Goal: Transaction & Acquisition: Book appointment/travel/reservation

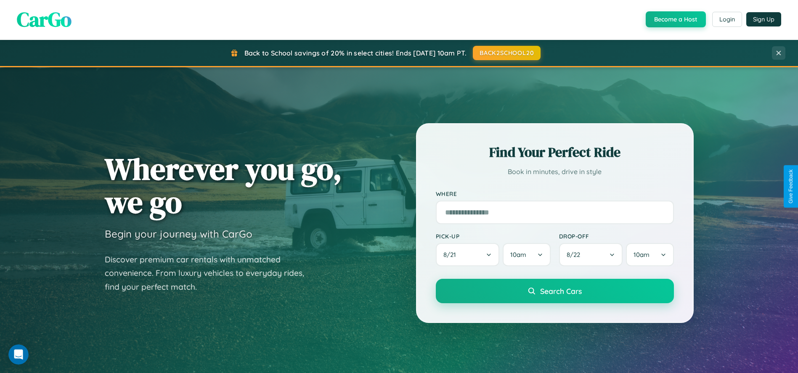
scroll to position [360, 0]
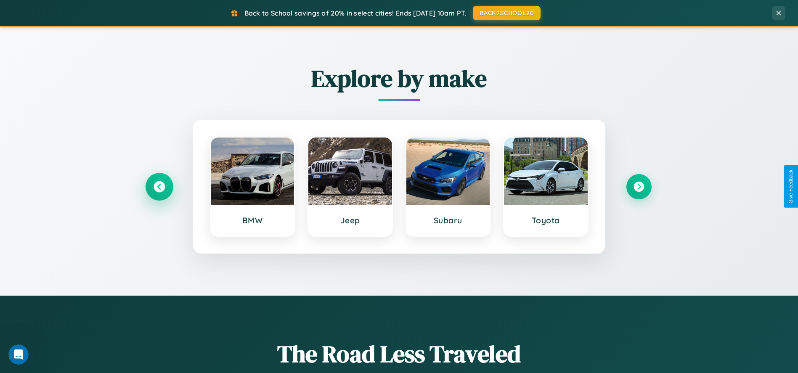
click at [159, 186] on icon at bounding box center [159, 186] width 11 height 11
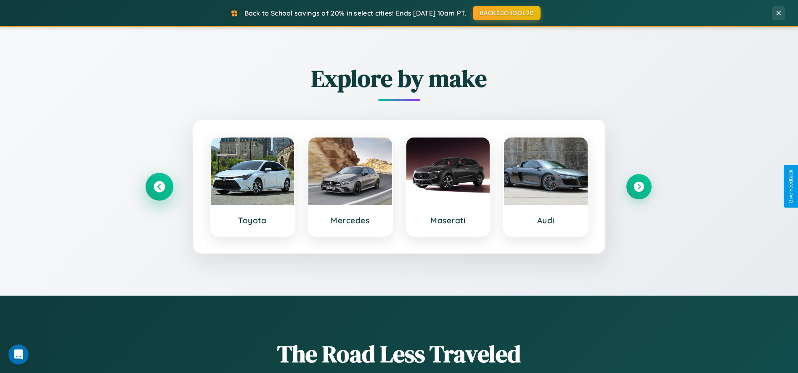
click at [159, 186] on icon at bounding box center [159, 186] width 11 height 11
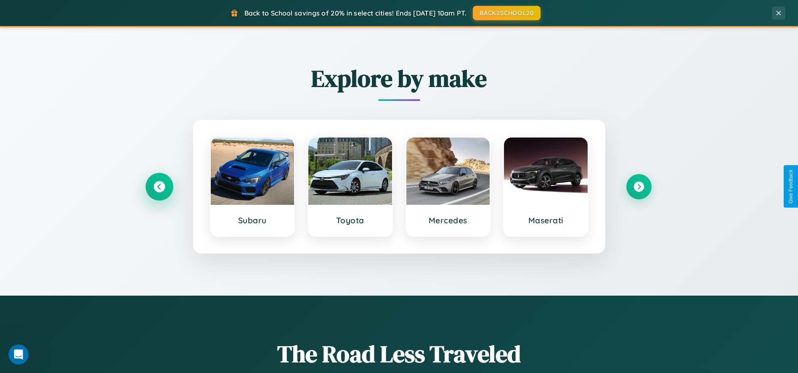
click at [159, 186] on icon at bounding box center [159, 186] width 11 height 11
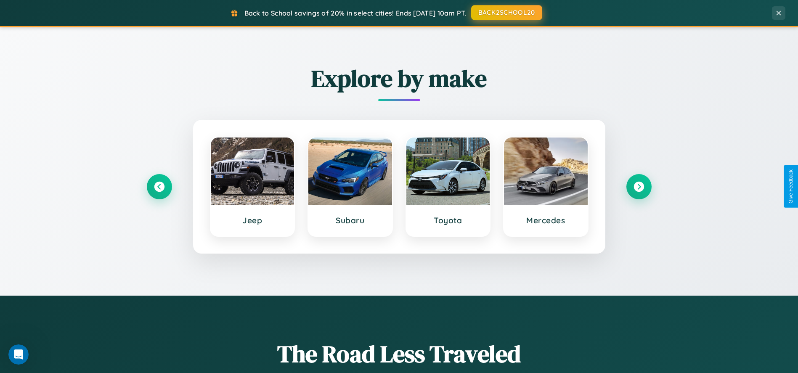
click at [506, 13] on button "BACK2SCHOOL20" at bounding box center [506, 12] width 71 height 15
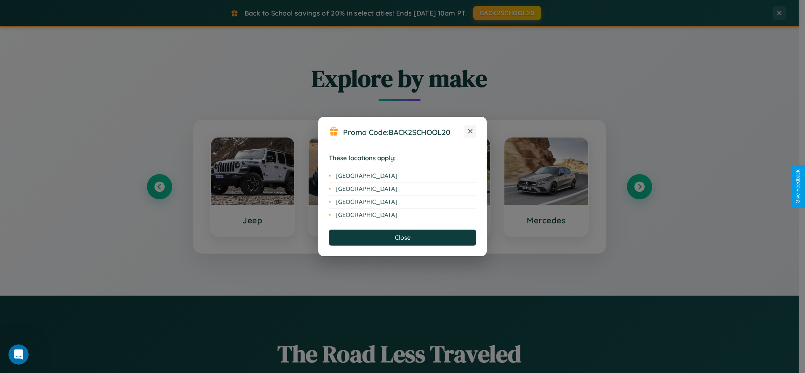
click at [470, 132] on icon at bounding box center [470, 131] width 5 height 5
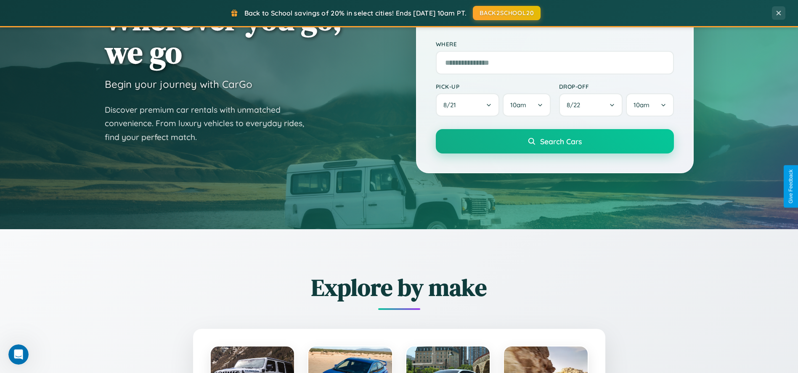
scroll to position [0, 0]
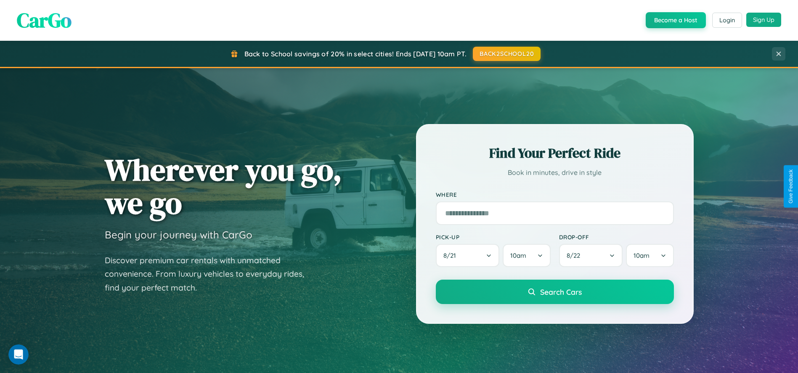
click at [764, 20] on button "Sign Up" at bounding box center [763, 20] width 35 height 14
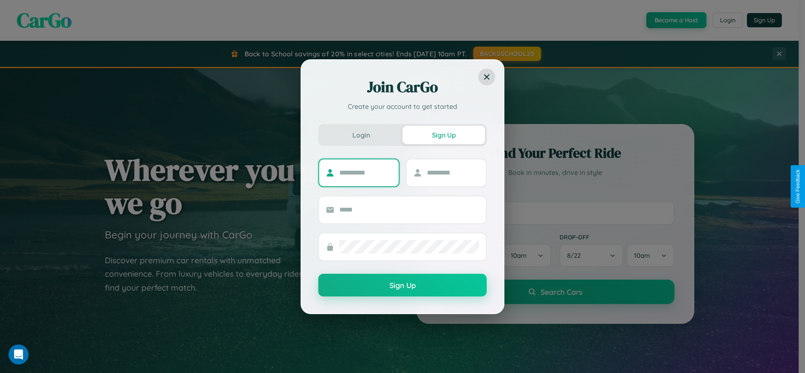
click at [365, 173] on input "text" at bounding box center [365, 172] width 53 height 13
type input "*********"
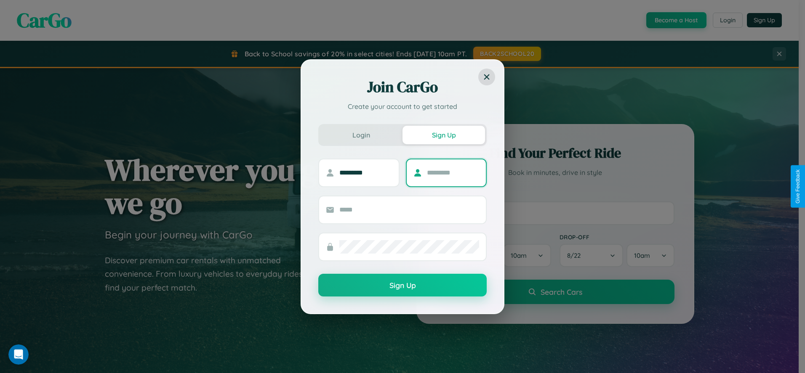
click at [452, 173] on input "text" at bounding box center [453, 172] width 53 height 13
type input "******"
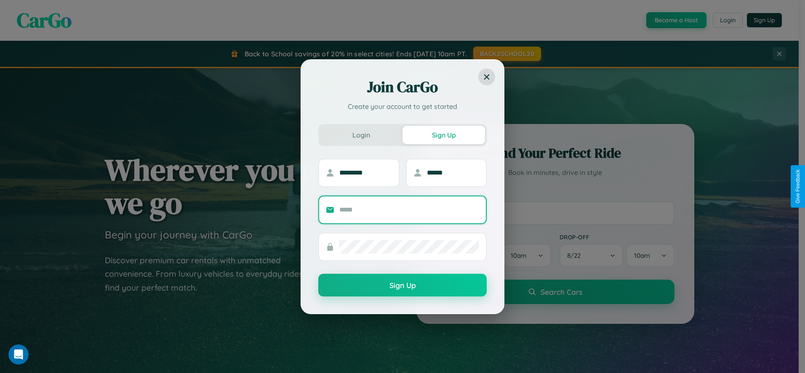
click at [409, 210] on input "text" at bounding box center [409, 209] width 140 height 13
type input "**********"
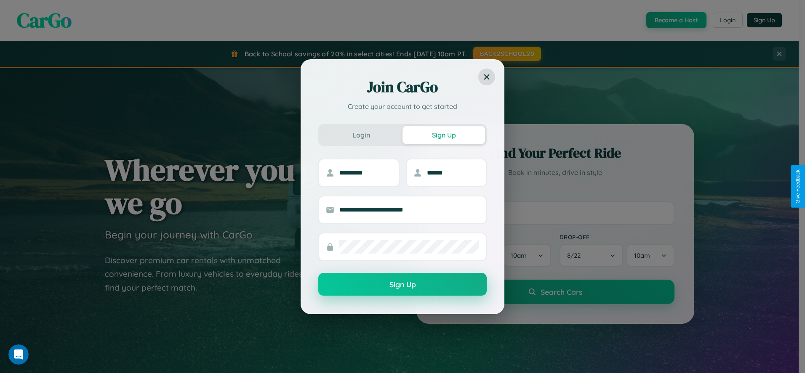
click at [402, 285] on button "Sign Up" at bounding box center [402, 284] width 168 height 23
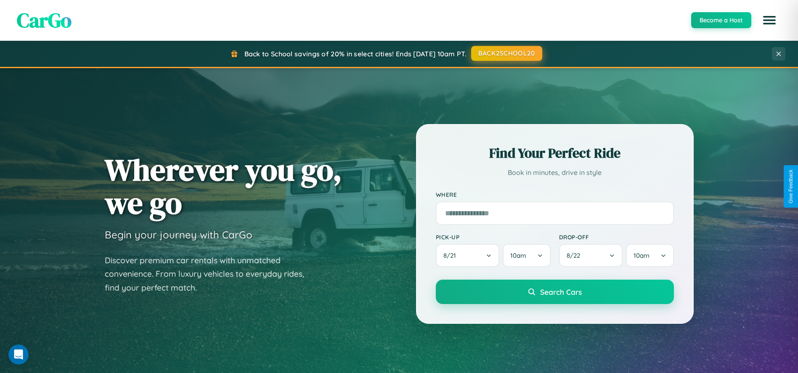
click at [506, 54] on button "BACK2SCHOOL20" at bounding box center [506, 53] width 71 height 15
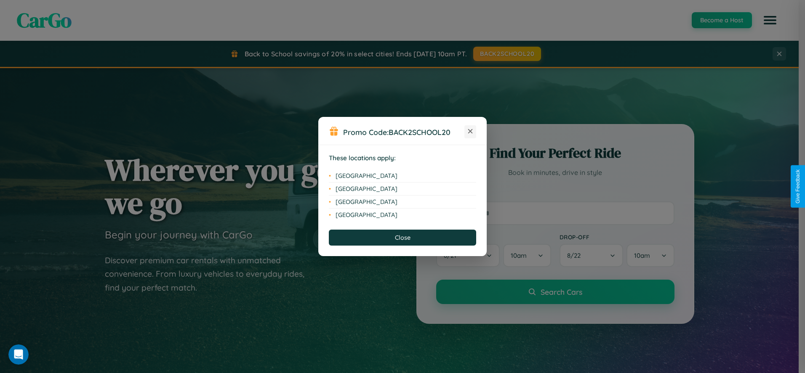
click at [470, 132] on icon at bounding box center [470, 131] width 5 height 5
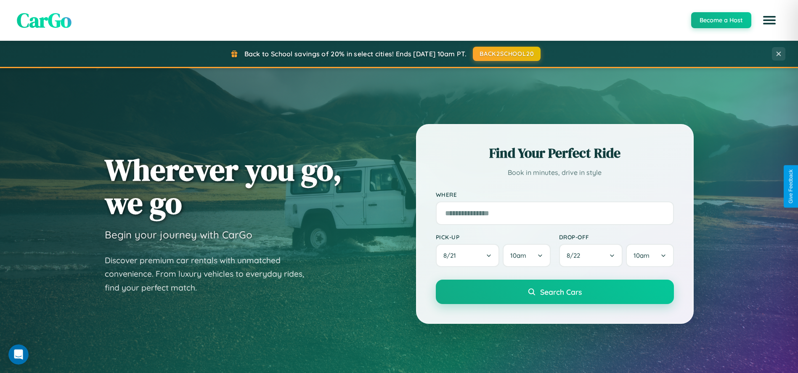
scroll to position [360, 0]
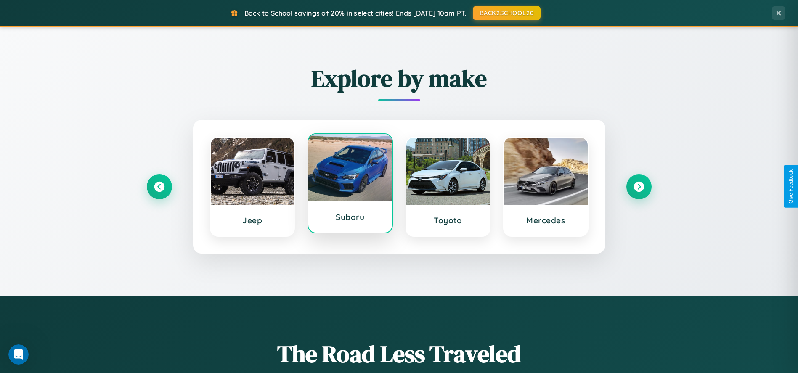
click at [350, 186] on div at bounding box center [350, 167] width 84 height 67
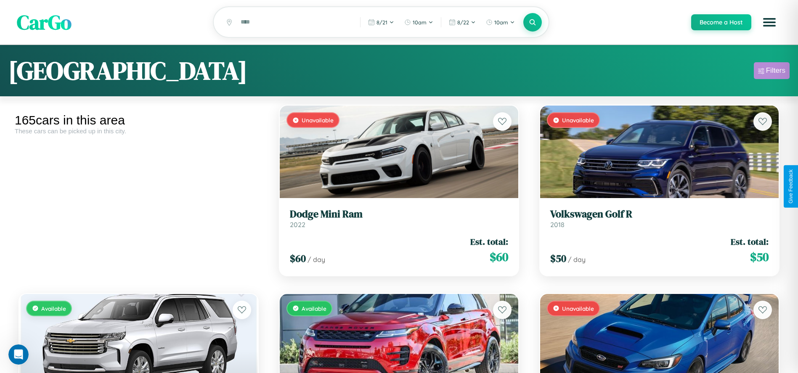
click at [772, 72] on div "Filters" at bounding box center [775, 70] width 19 height 8
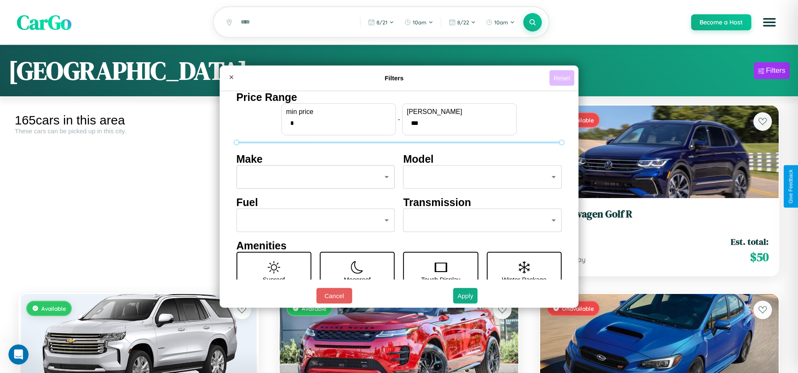
click at [563, 78] on button "Reset" at bounding box center [562, 78] width 25 height 16
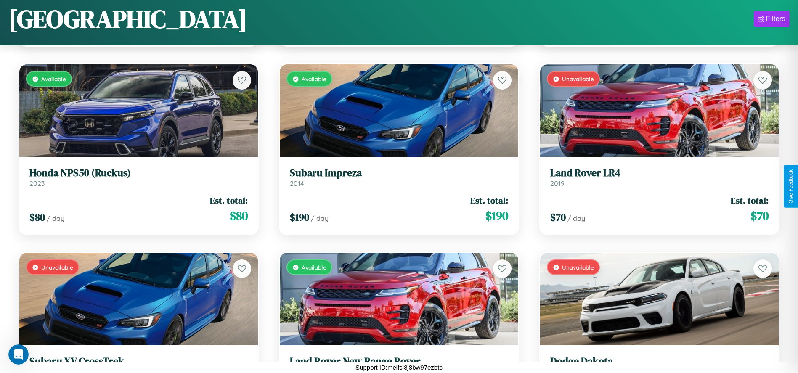
scroll to position [2574, 0]
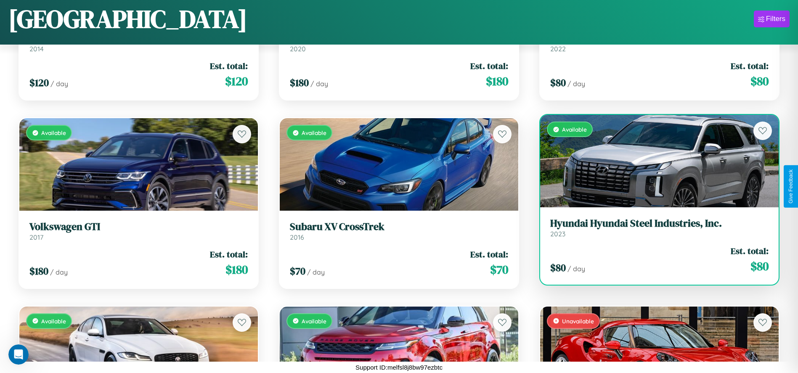
click at [654, 231] on link "Hyundai Hyundai Steel Industries, Inc. 2023" at bounding box center [659, 228] width 218 height 21
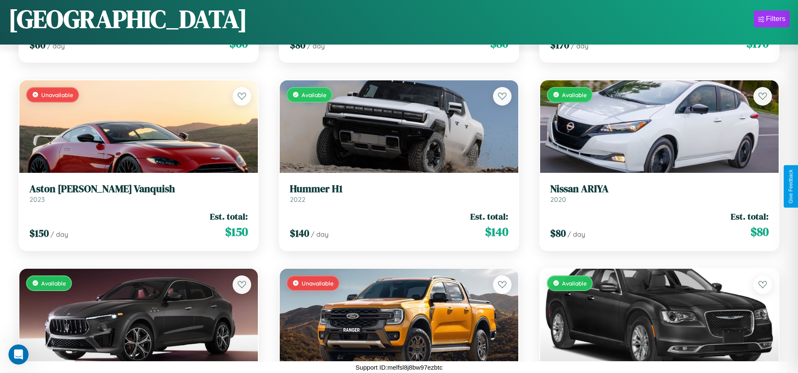
scroll to position [2008, 0]
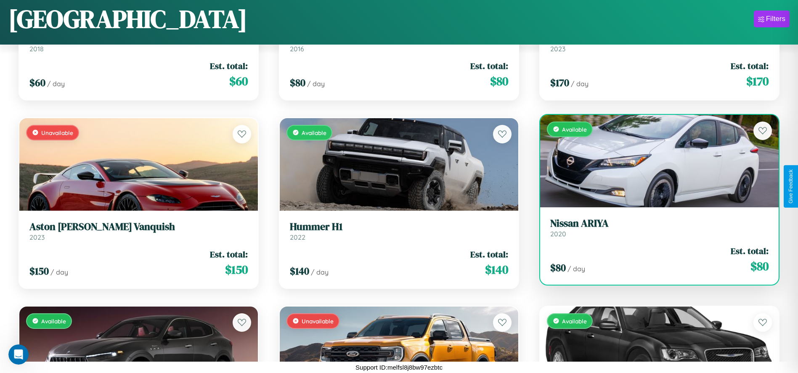
click at [654, 164] on div "Available" at bounding box center [659, 161] width 239 height 93
click at [654, 161] on div "Available" at bounding box center [659, 161] width 239 height 93
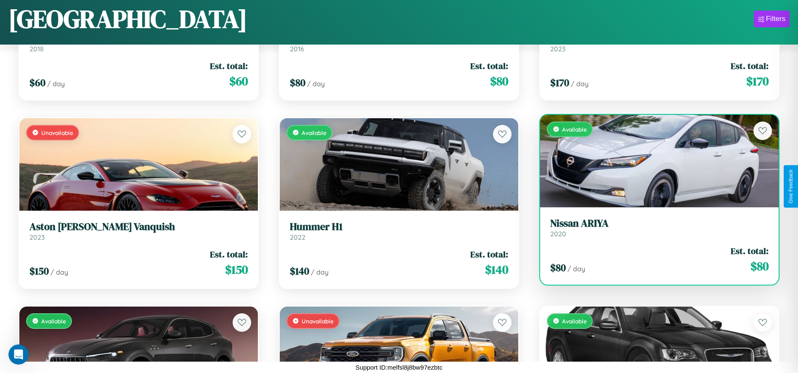
click at [654, 161] on div "Available" at bounding box center [659, 161] width 239 height 93
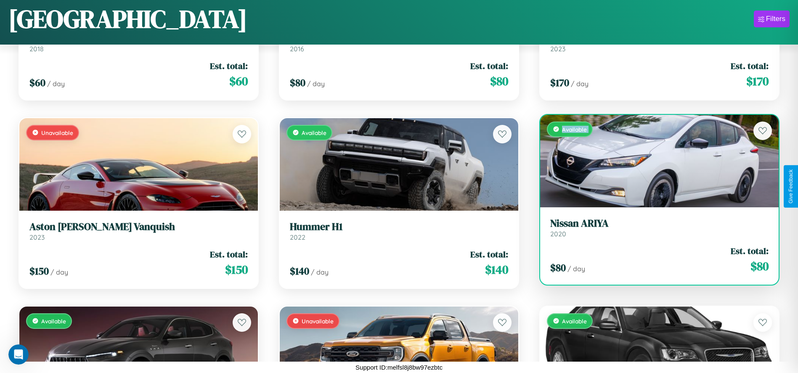
click at [654, 161] on div "Available" at bounding box center [659, 161] width 239 height 93
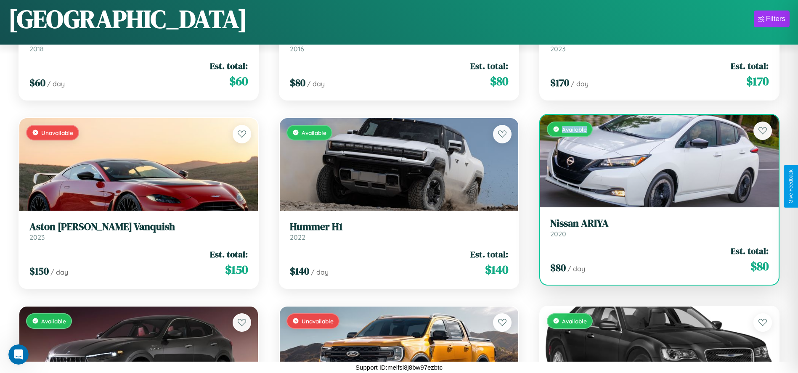
click at [654, 161] on div "Available" at bounding box center [659, 161] width 239 height 93
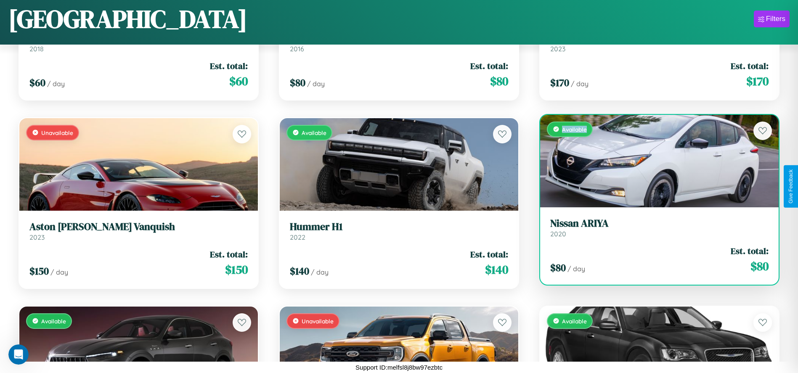
click at [654, 161] on div "Available" at bounding box center [659, 161] width 239 height 93
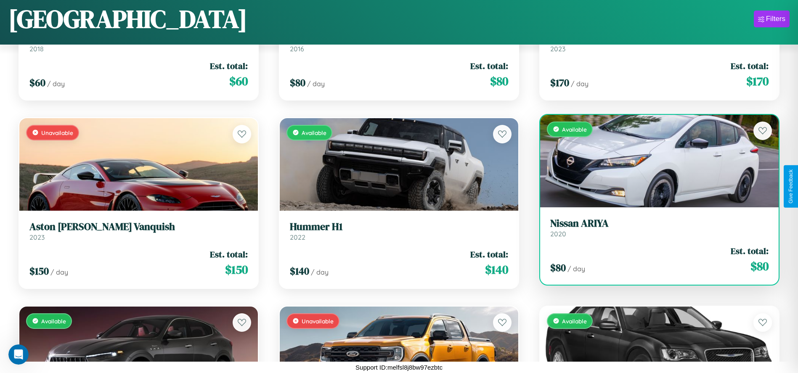
click at [654, 228] on h3 "Nissan ARIYA" at bounding box center [659, 224] width 218 height 12
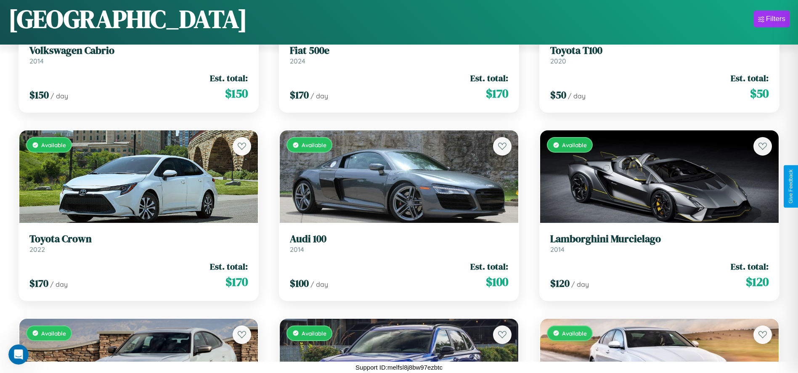
scroll to position [501, 0]
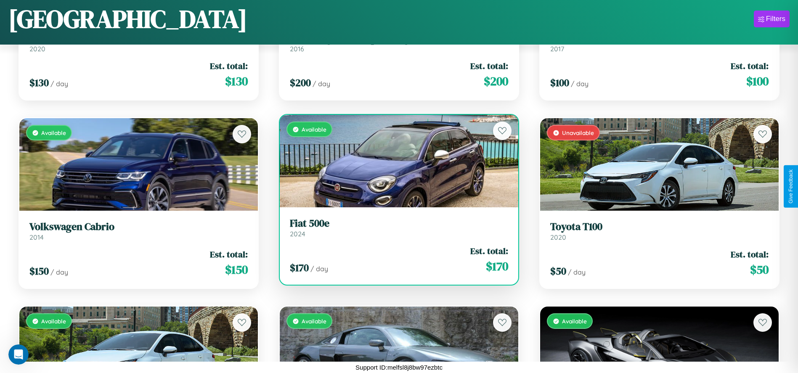
click at [396, 228] on h3 "Fiat 500e" at bounding box center [399, 224] width 218 height 12
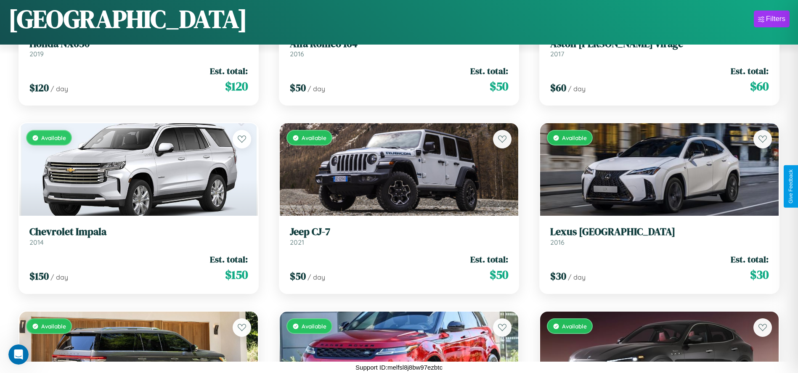
scroll to position [5212, 0]
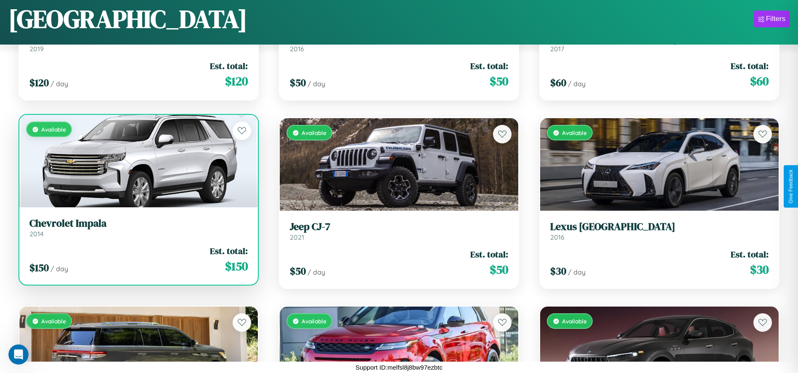
click at [138, 263] on div "$ 150 / day Est. total: $ 150" at bounding box center [138, 260] width 218 height 30
click at [138, 260] on div "$ 150 / day Est. total: $ 150" at bounding box center [138, 260] width 218 height 30
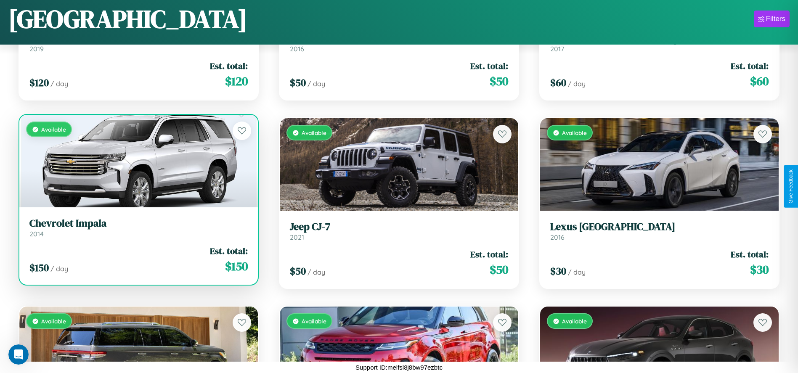
click at [138, 260] on div "$ 150 / day Est. total: $ 150" at bounding box center [138, 260] width 218 height 30
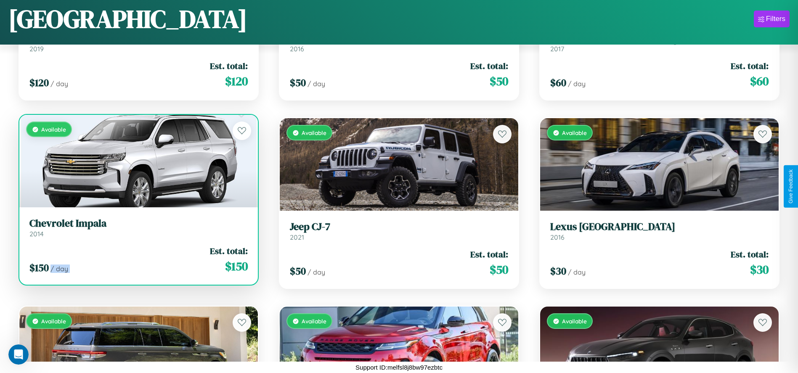
click at [138, 260] on div "$ 150 / day Est. total: $ 150" at bounding box center [138, 260] width 218 height 30
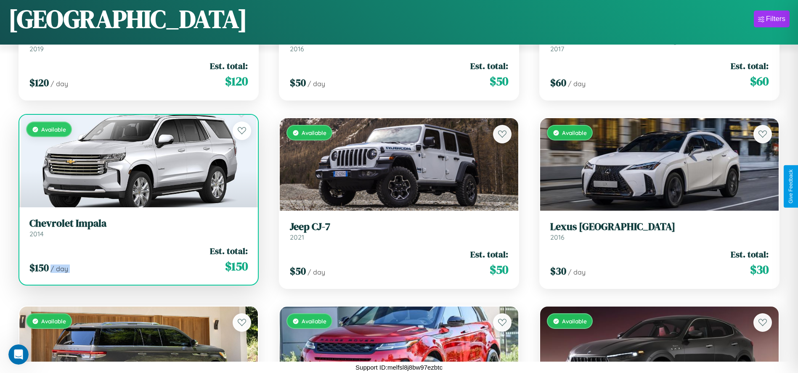
click at [138, 260] on div "$ 150 / day Est. total: $ 150" at bounding box center [138, 260] width 218 height 30
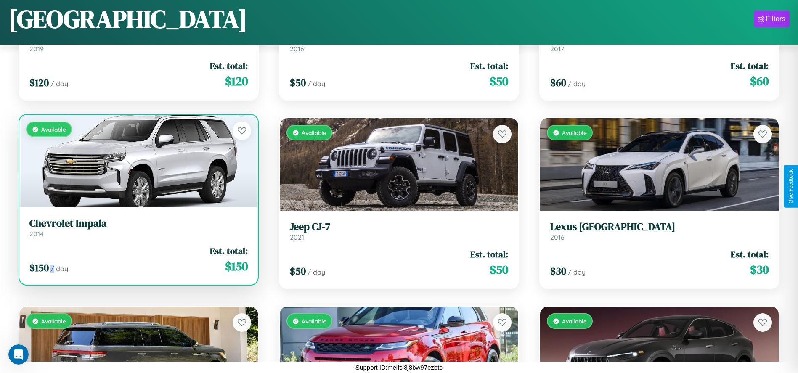
click at [138, 260] on div "$ 150 / day Est. total: $ 150" at bounding box center [138, 260] width 218 height 30
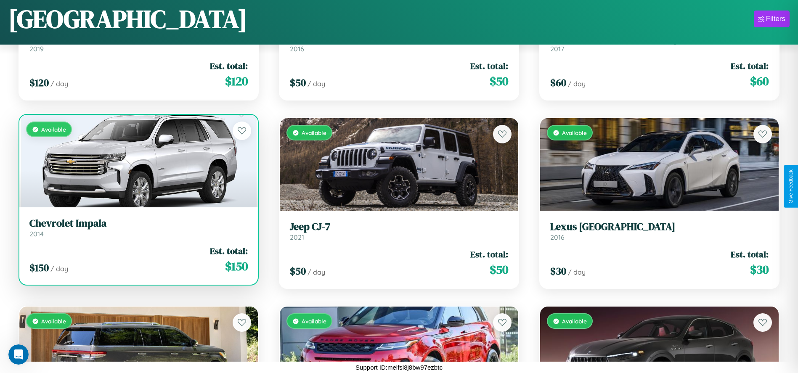
click at [138, 228] on h3 "Chevrolet Impala" at bounding box center [138, 224] width 218 height 12
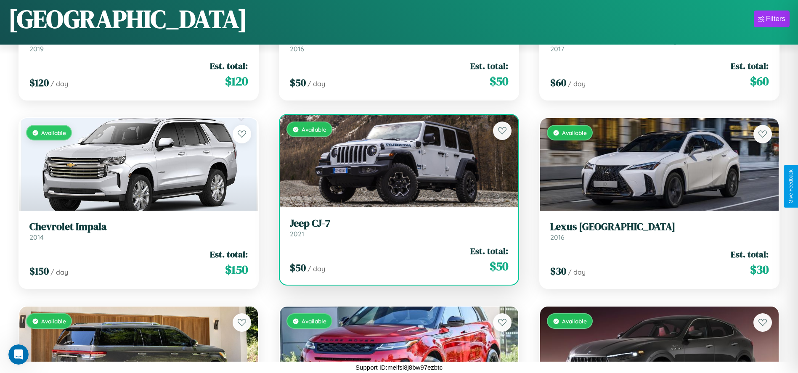
scroll to position [5589, 0]
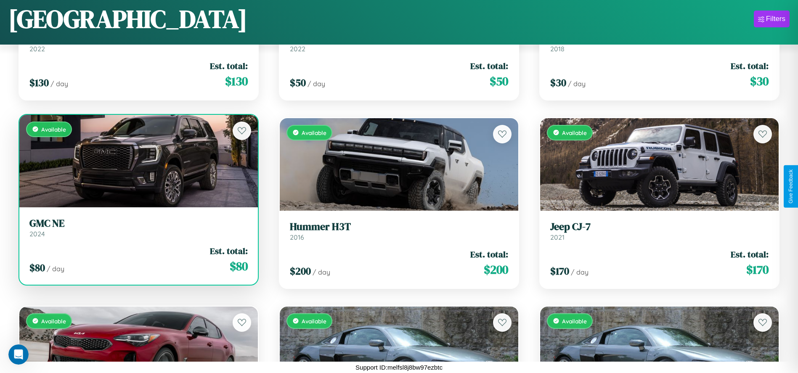
click at [138, 263] on div "$ 80 / day Est. total: $ 80" at bounding box center [138, 260] width 218 height 30
click at [138, 260] on div "$ 80 / day Est. total: $ 80" at bounding box center [138, 260] width 218 height 30
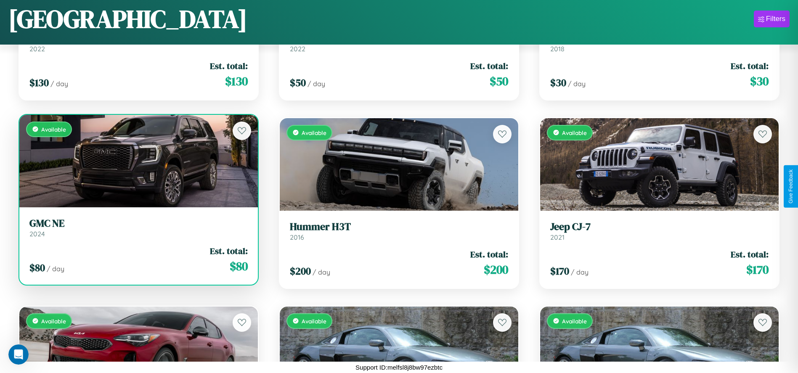
click at [138, 260] on div "$ 80 / day Est. total: $ 80" at bounding box center [138, 260] width 218 height 30
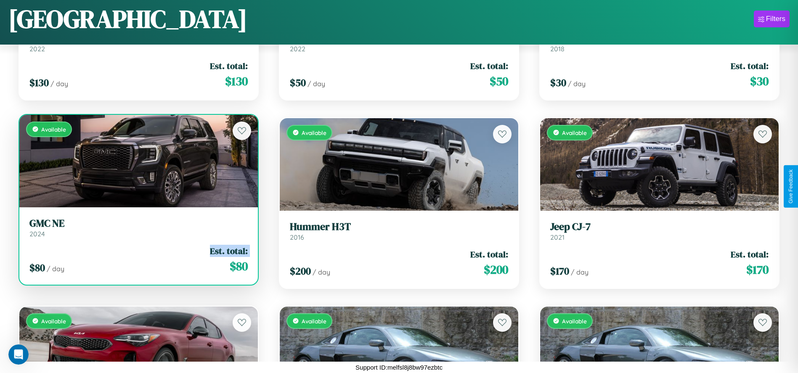
click at [138, 260] on div "$ 80 / day Est. total: $ 80" at bounding box center [138, 260] width 218 height 30
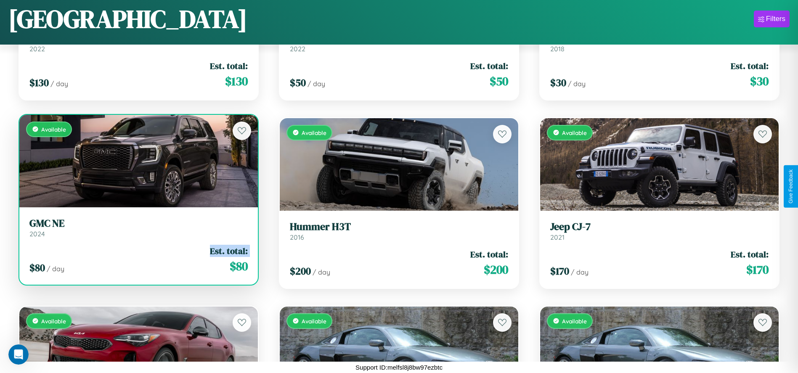
click at [138, 260] on div "$ 80 / day Est. total: $ 80" at bounding box center [138, 260] width 218 height 30
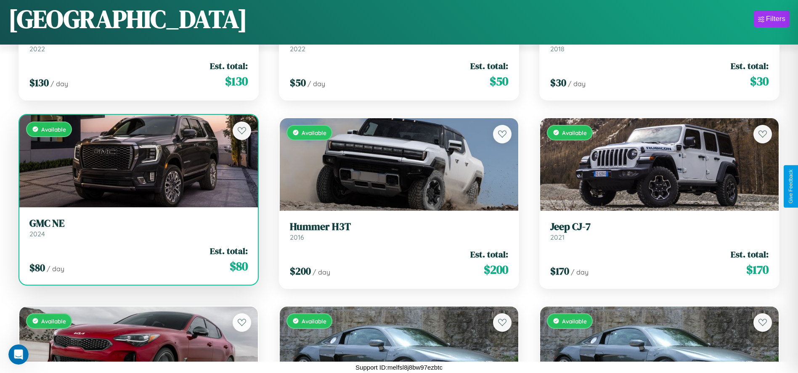
click at [138, 260] on div "$ 80 / day Est. total: $ 80" at bounding box center [138, 260] width 218 height 30
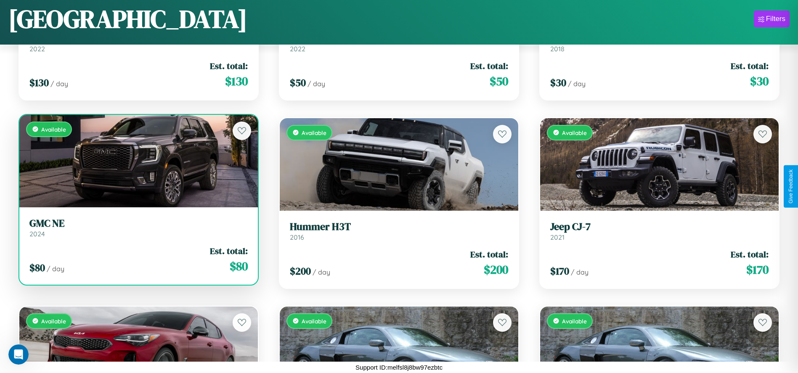
click at [138, 228] on h3 "GMC NE" at bounding box center [138, 224] width 218 height 12
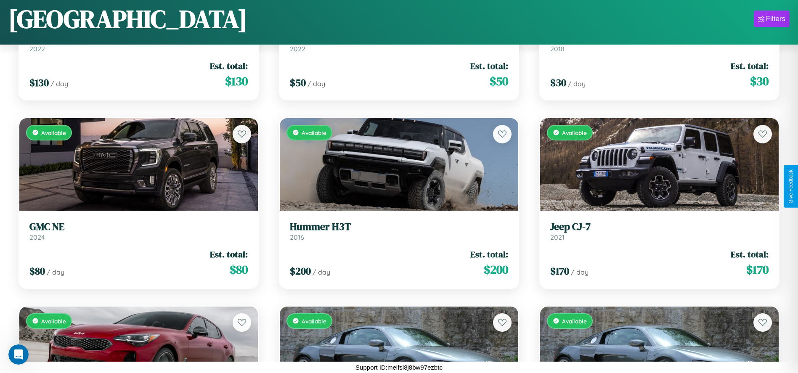
scroll to position [3961, 0]
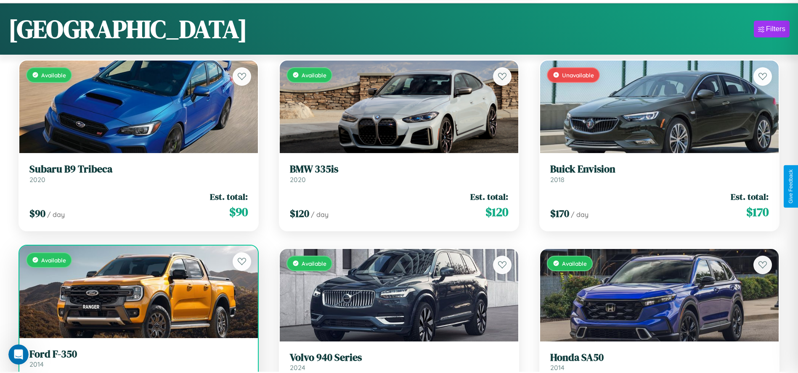
click at [138, 363] on link "Ford F-350 2014" at bounding box center [138, 358] width 218 height 21
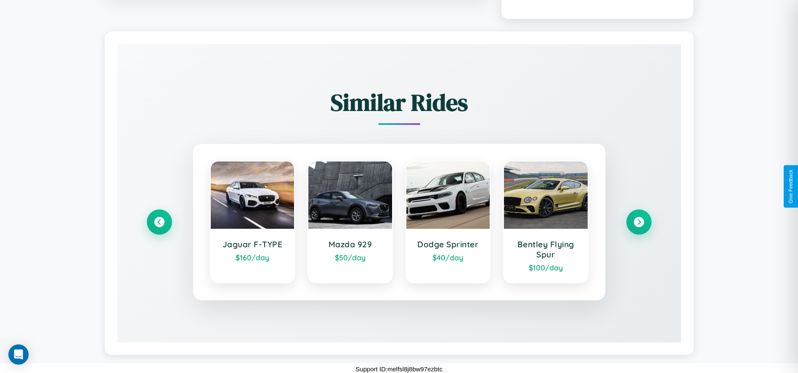
scroll to position [482, 0]
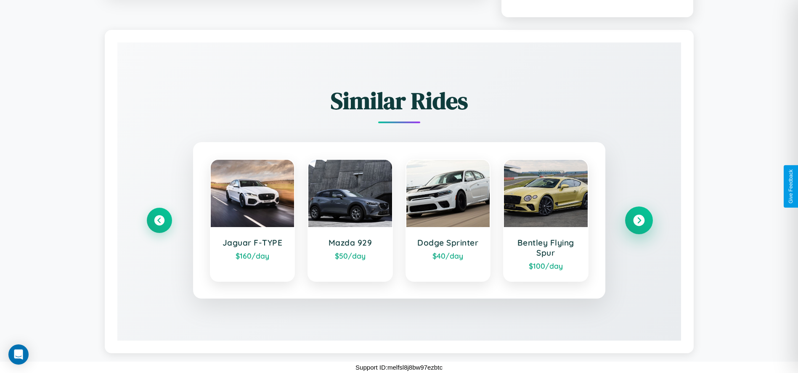
click at [639, 220] on icon at bounding box center [638, 220] width 11 height 11
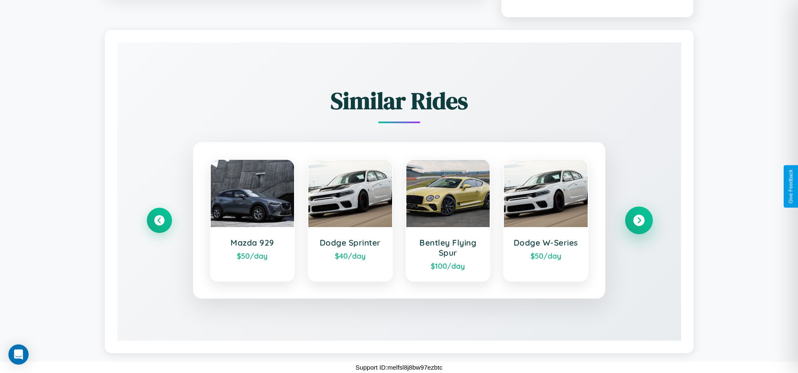
click at [639, 220] on icon at bounding box center [638, 220] width 11 height 11
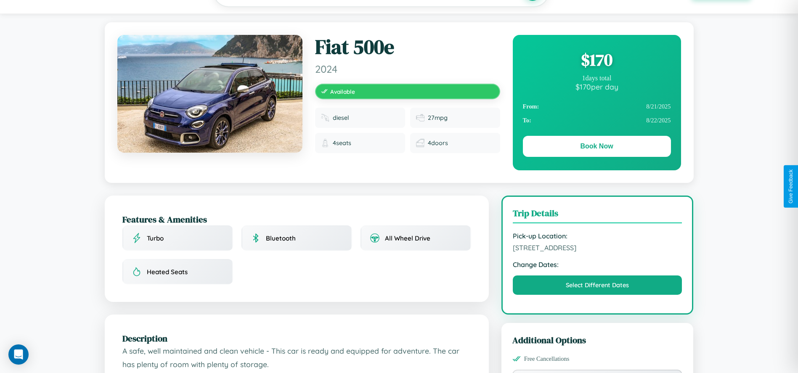
scroll to position [493, 0]
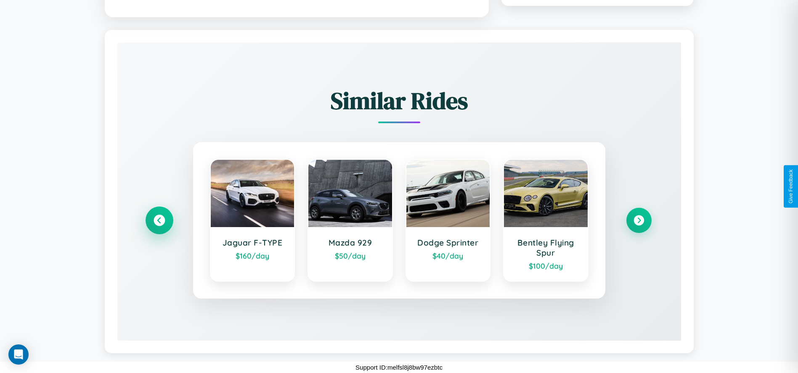
click at [159, 220] on icon at bounding box center [159, 220] width 11 height 11
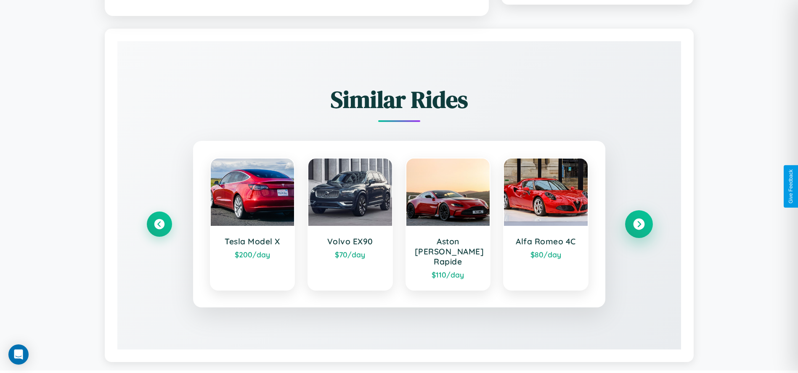
click at [639, 220] on icon at bounding box center [638, 224] width 11 height 11
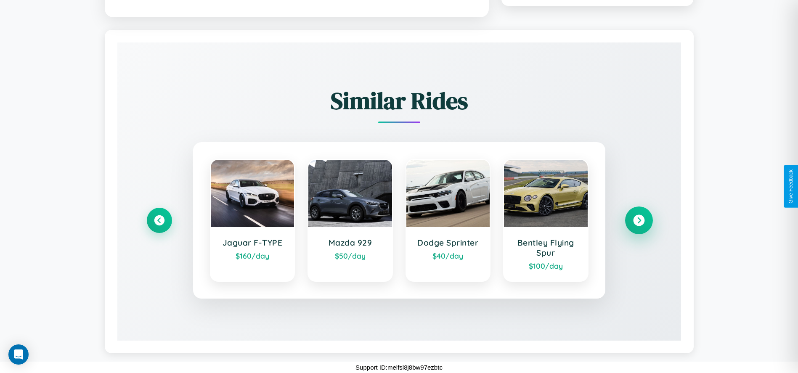
click at [639, 220] on icon at bounding box center [638, 220] width 11 height 11
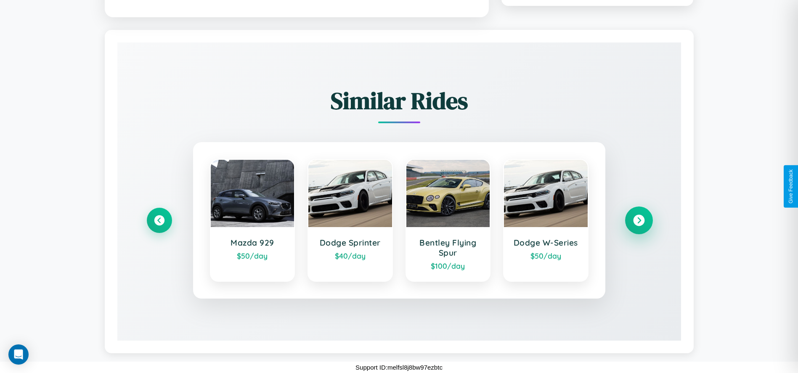
click at [639, 220] on icon at bounding box center [638, 220] width 11 height 11
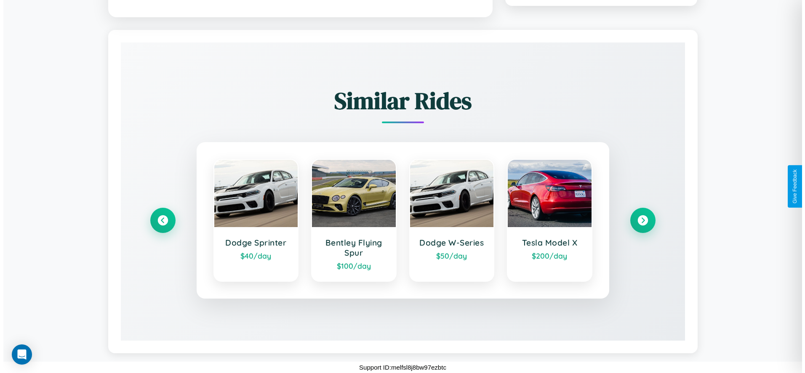
scroll to position [0, 0]
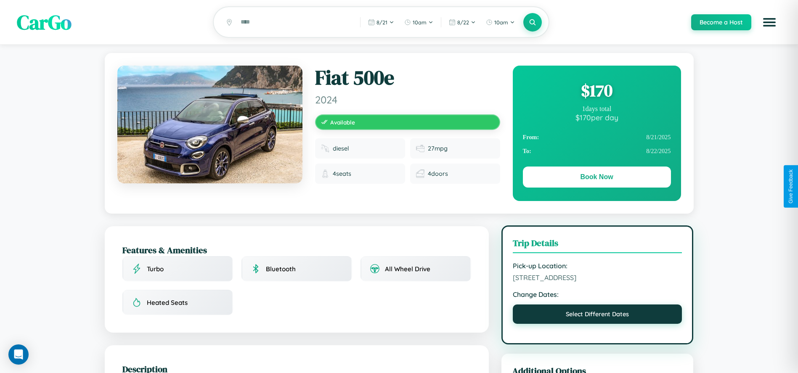
click at [598, 316] on button "Select Different Dates" at bounding box center [598, 314] width 170 height 19
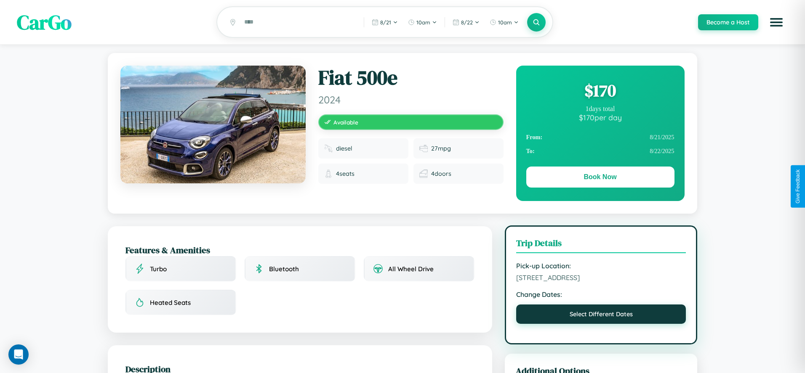
select select "*"
select select "****"
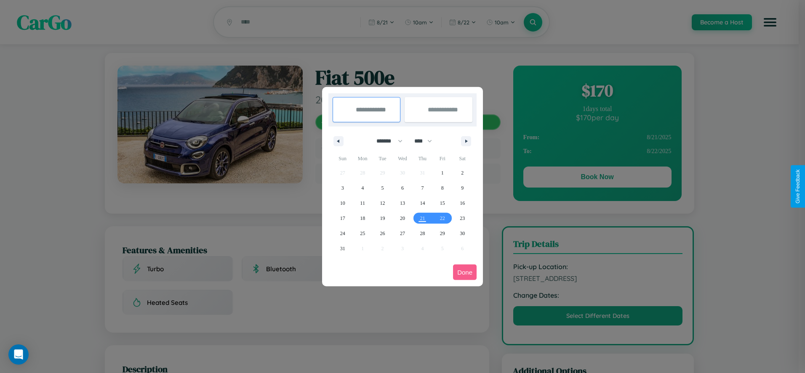
click at [385, 141] on select "******* ******** ***** ***** *** **** **** ****** ********* ******* ******** **…" at bounding box center [388, 141] width 36 height 14
select select "*"
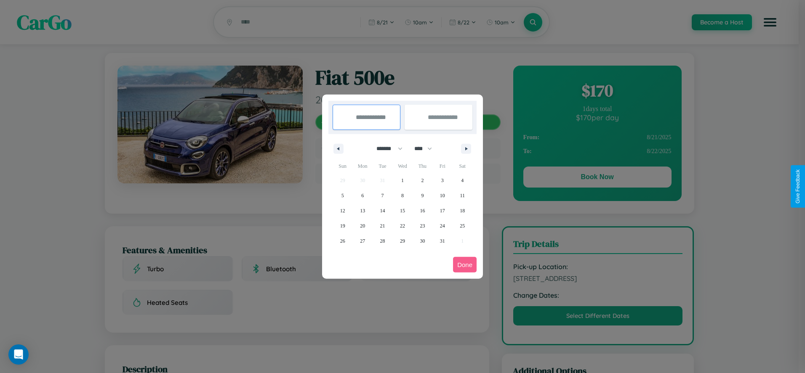
click at [427, 149] on select "**** **** **** **** **** **** **** **** **** **** **** **** **** **** **** ****…" at bounding box center [422, 149] width 25 height 14
select select "****"
click at [402, 226] on span "21" at bounding box center [402, 225] width 5 height 15
type input "**********"
click at [442, 241] on span "30" at bounding box center [442, 241] width 5 height 15
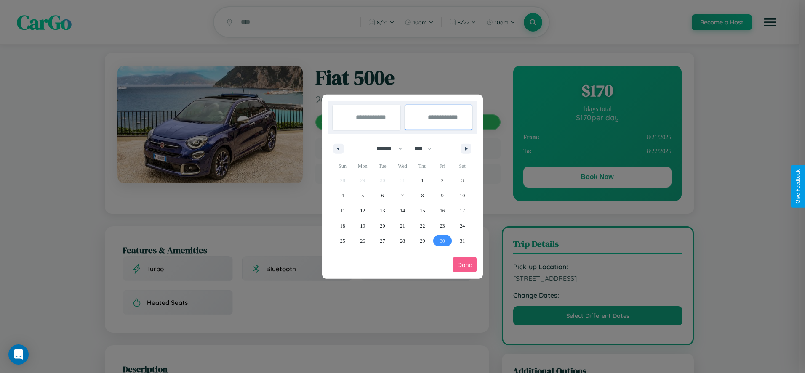
type input "**********"
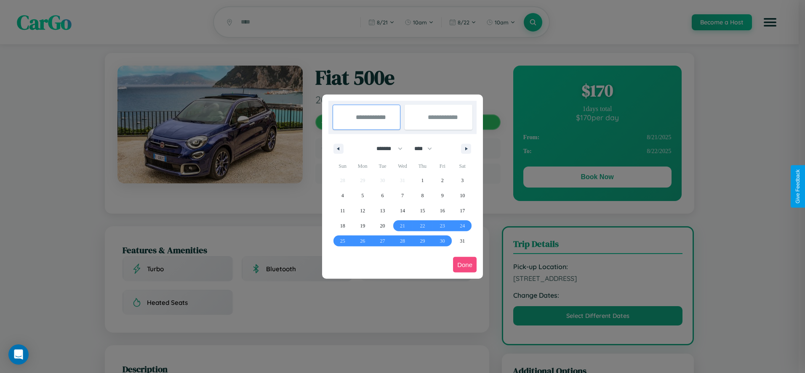
click at [465, 265] on button "Done" at bounding box center [465, 265] width 24 height 16
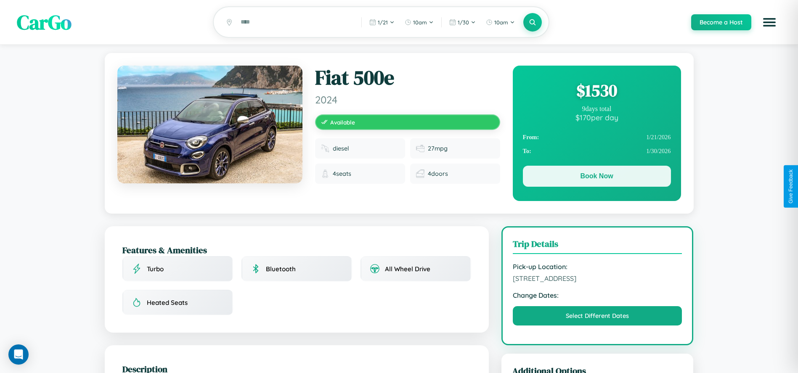
click at [597, 178] on button "Book Now" at bounding box center [597, 176] width 148 height 21
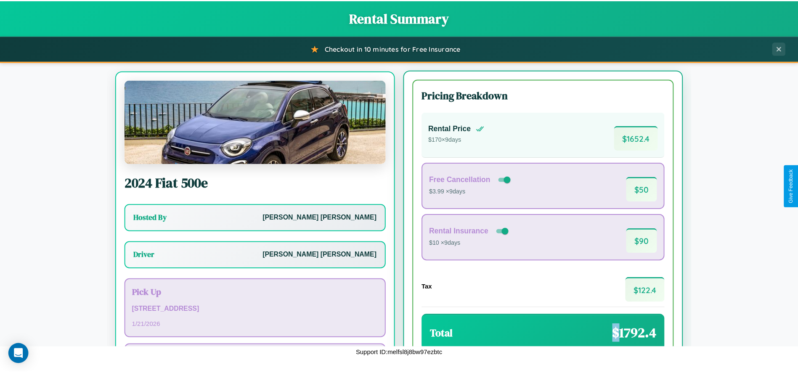
scroll to position [53, 0]
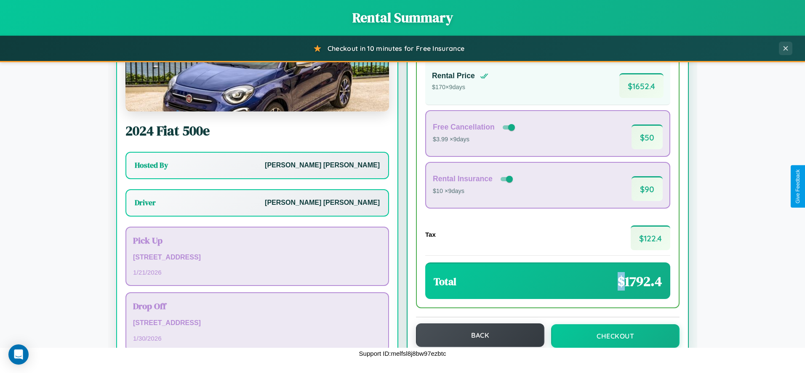
click at [476, 335] on button "Back" at bounding box center [480, 336] width 128 height 24
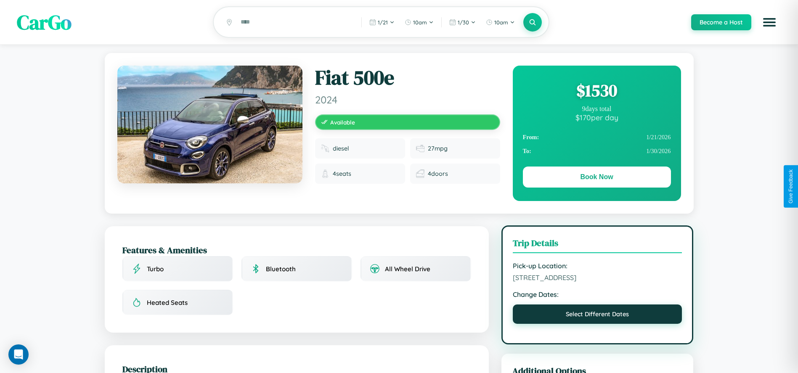
click at [598, 316] on button "Select Different Dates" at bounding box center [598, 314] width 170 height 19
select select "*"
select select "****"
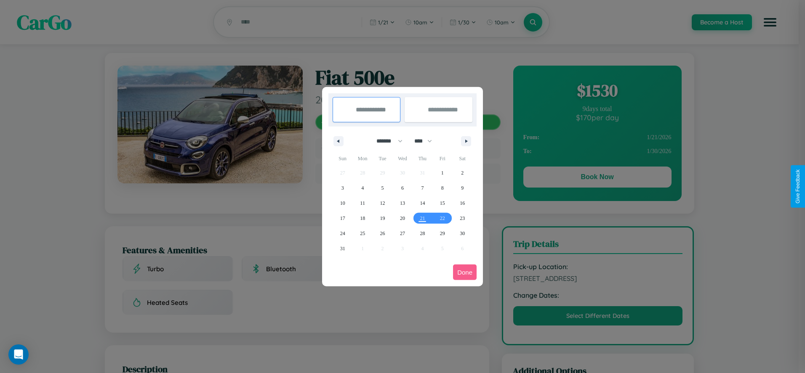
drag, startPoint x: 385, startPoint y: 141, endPoint x: 402, endPoint y: 169, distance: 32.5
click at [385, 141] on select "******* ******** ***** ***** *** **** **** ****** ********* ******* ******** **…" at bounding box center [388, 141] width 36 height 14
select select "*"
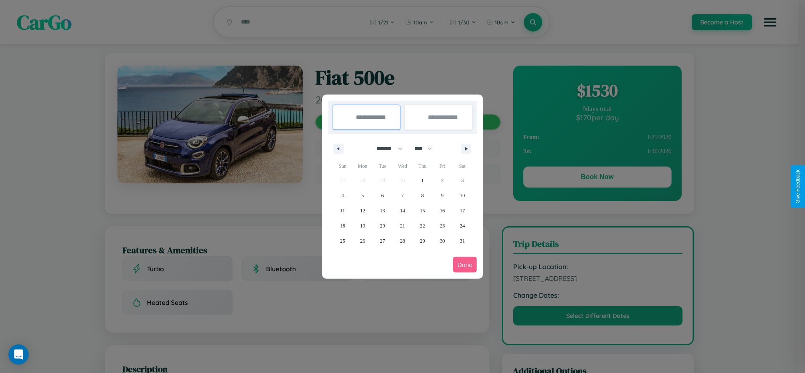
click at [427, 149] on select "**** **** **** **** **** **** **** **** **** **** **** **** **** **** **** ****…" at bounding box center [422, 149] width 25 height 14
select select "****"
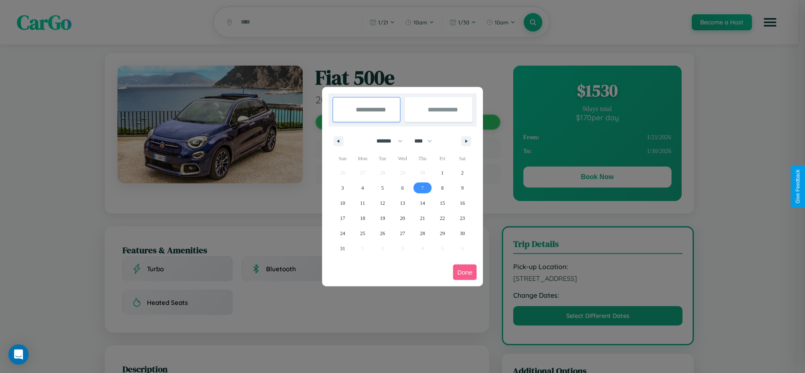
click at [422, 188] on span "7" at bounding box center [422, 188] width 3 height 15
type input "**********"
click at [462, 203] on span "16" at bounding box center [462, 203] width 5 height 15
type input "**********"
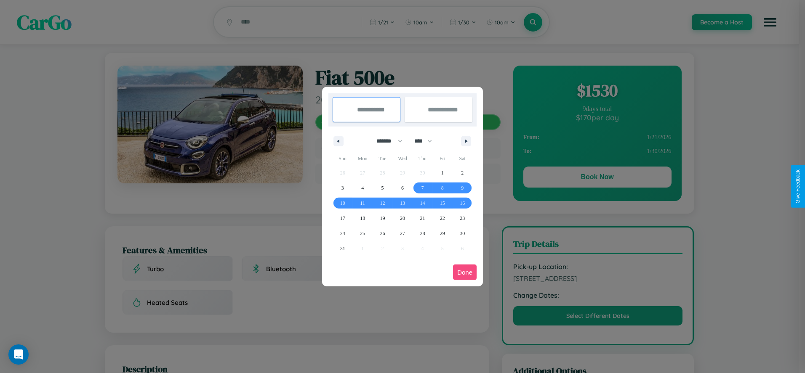
click at [465, 272] on button "Done" at bounding box center [465, 273] width 24 height 16
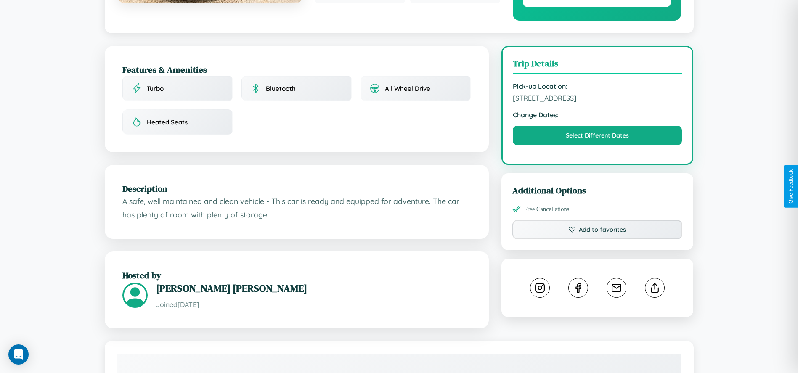
scroll to position [225, 0]
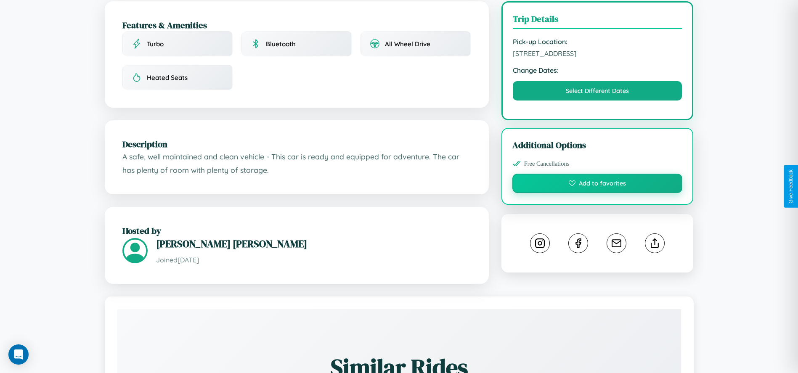
click at [598, 185] on button "Add to favorites" at bounding box center [598, 183] width 170 height 19
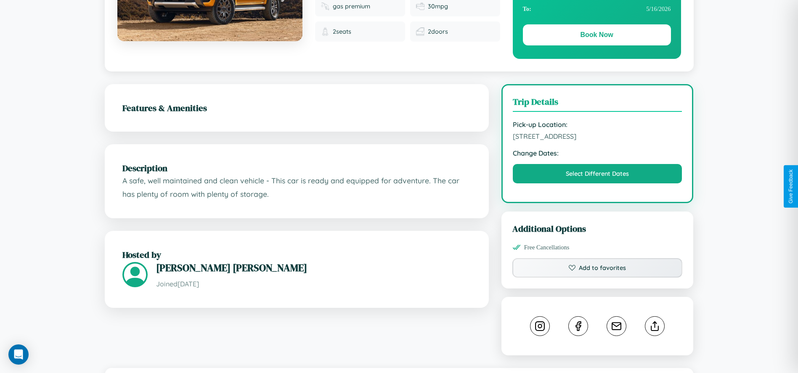
scroll to position [283, 0]
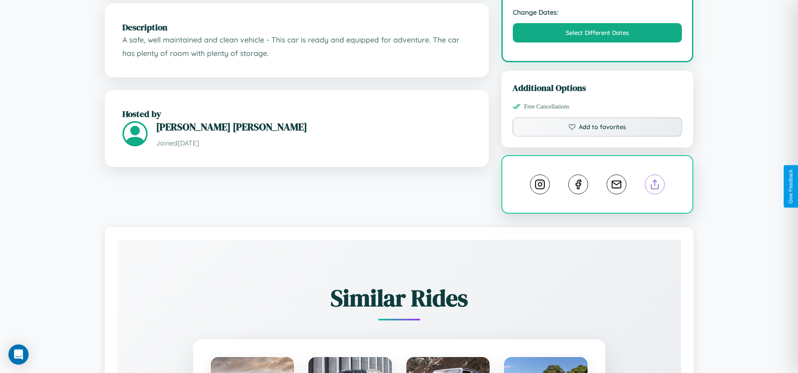
click at [655, 186] on line at bounding box center [655, 183] width 0 height 6
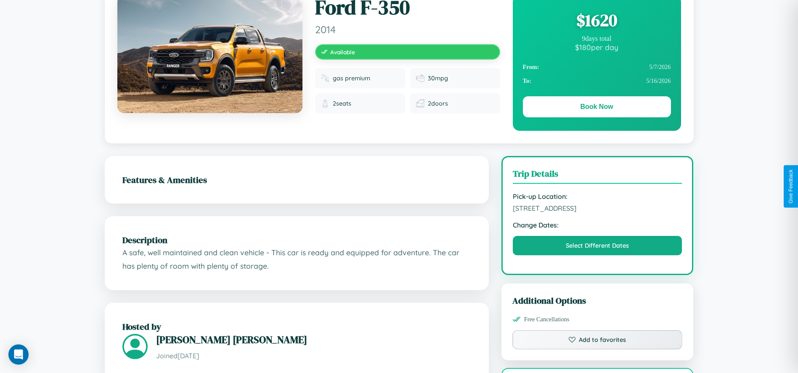
scroll to position [0, 0]
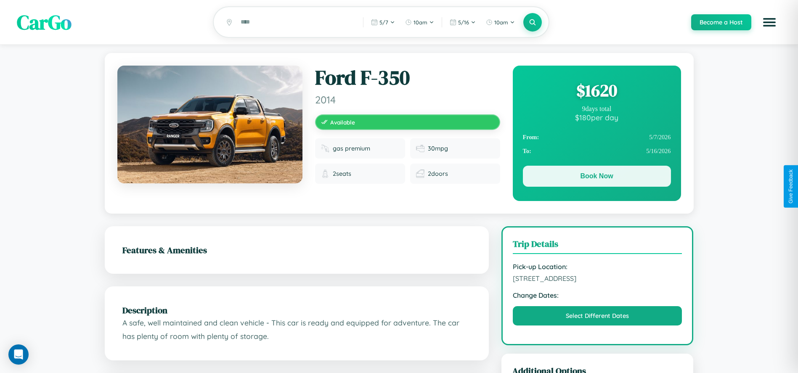
click at [597, 178] on button "Book Now" at bounding box center [597, 176] width 148 height 21
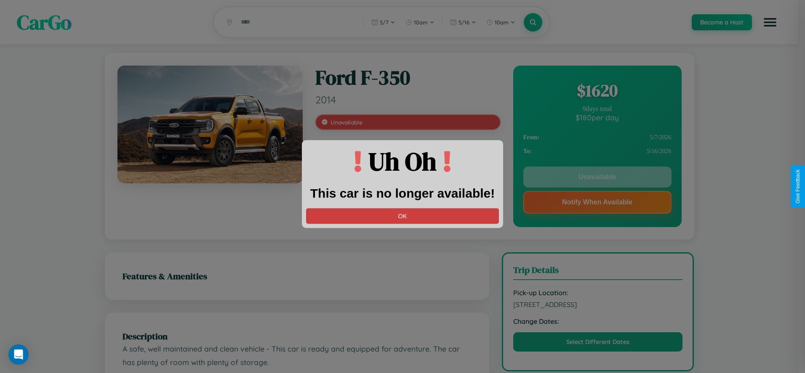
click at [402, 216] on button "OK" at bounding box center [402, 216] width 193 height 16
